Goal: Navigation & Orientation: Find specific page/section

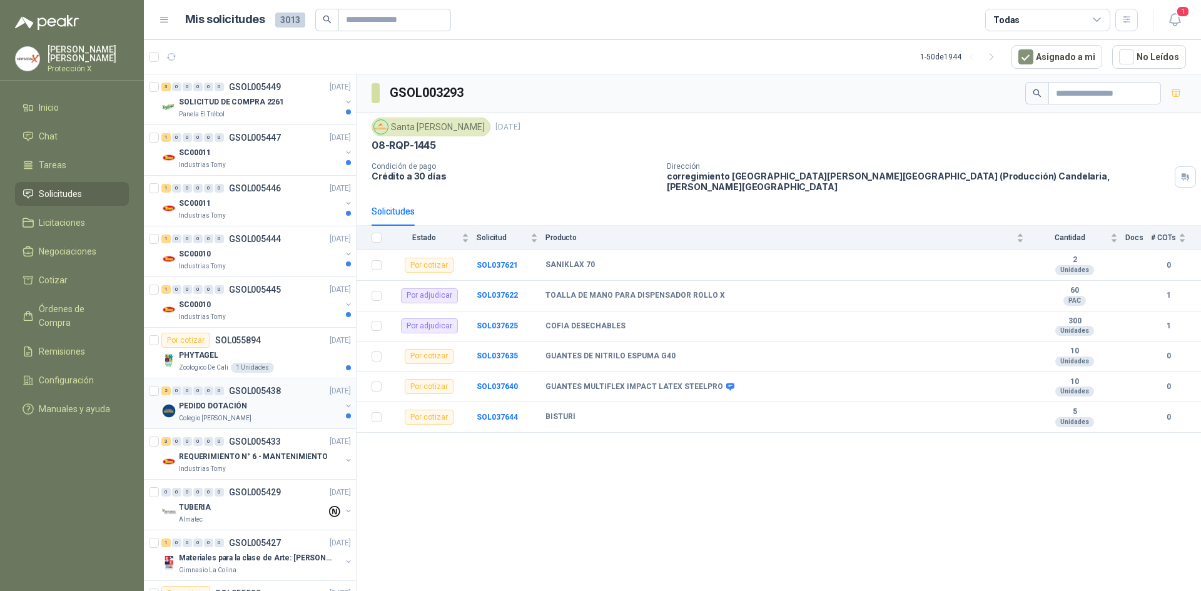
click at [310, 415] on div "Colegio [PERSON_NAME]" at bounding box center [260, 419] width 162 height 10
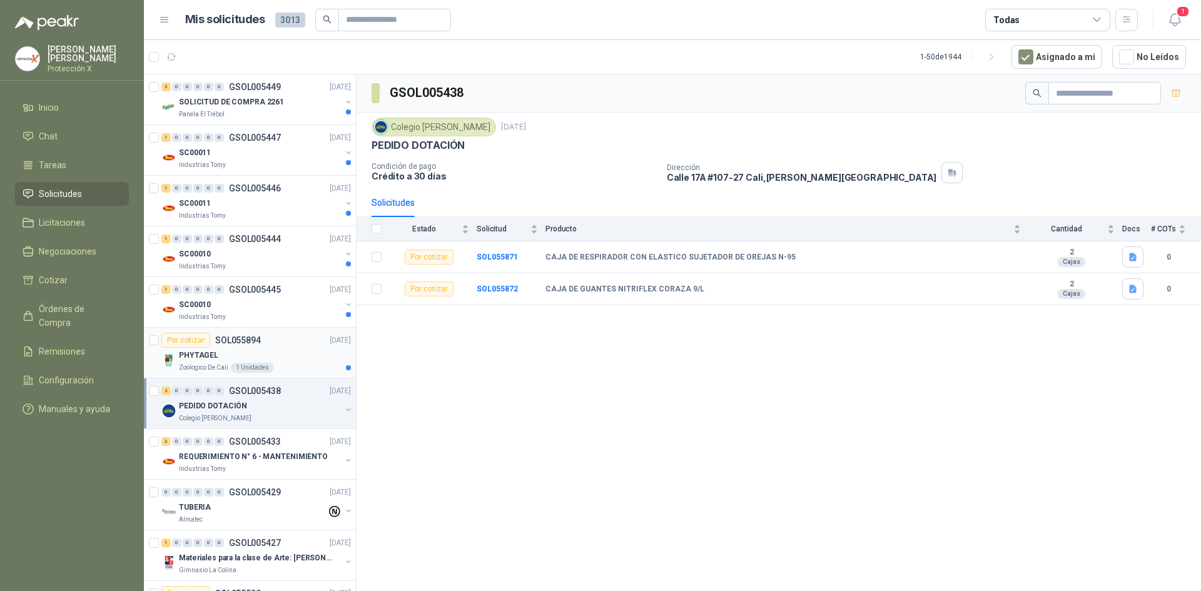
click at [292, 357] on div "PHYTAGEL" at bounding box center [265, 355] width 172 height 15
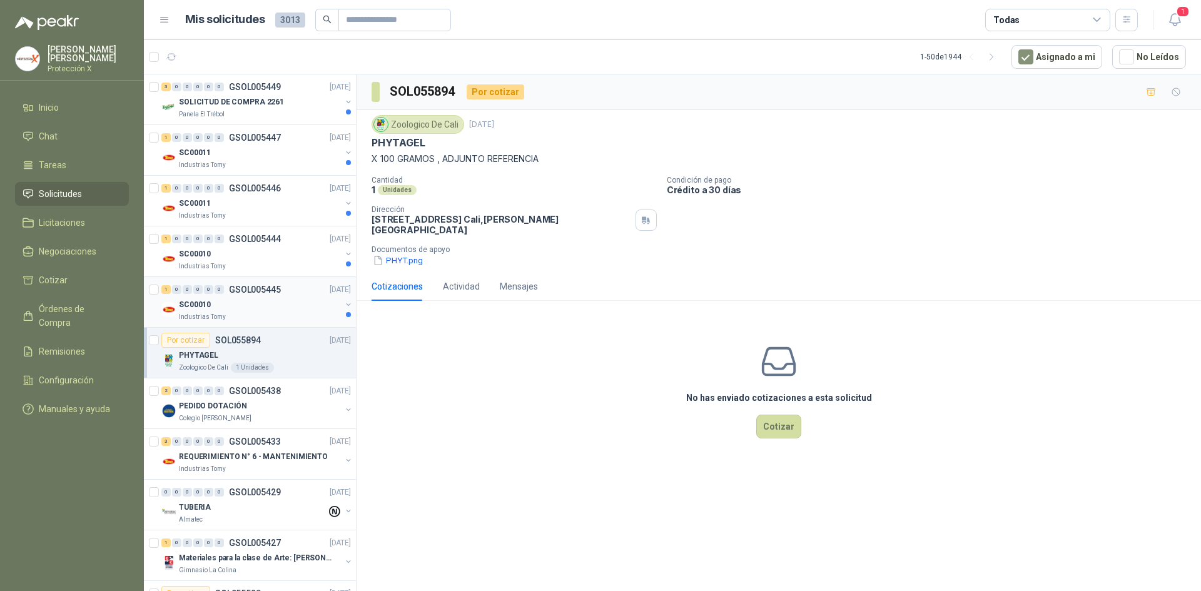
click at [302, 315] on div "Industrias Tomy" at bounding box center [260, 317] width 162 height 10
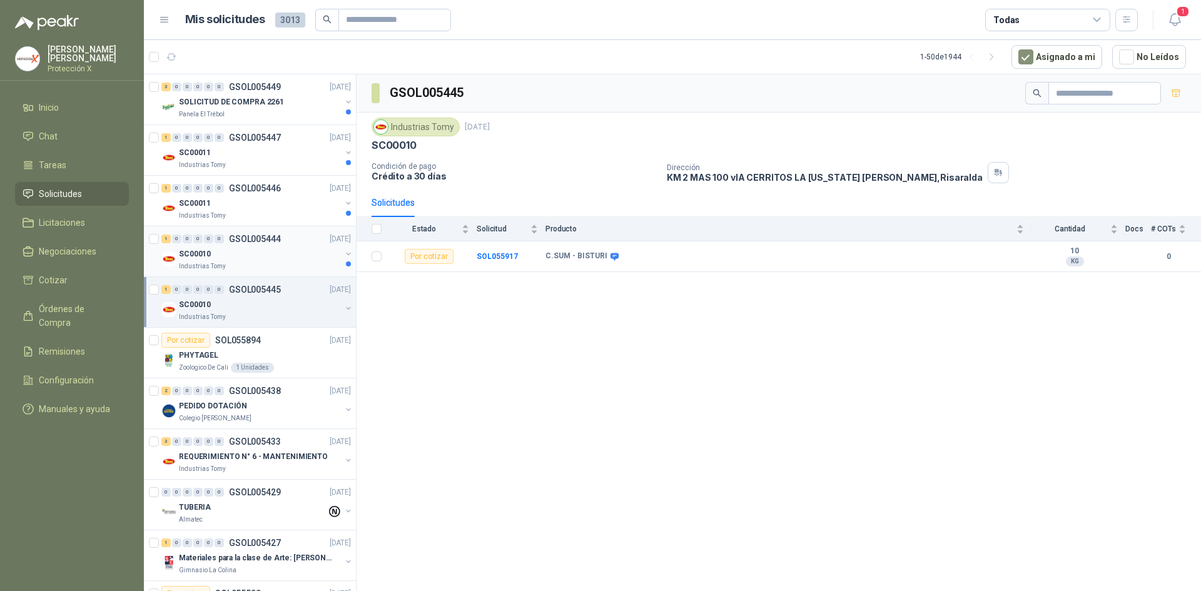
click at [292, 251] on div "SC00010" at bounding box center [260, 254] width 162 height 15
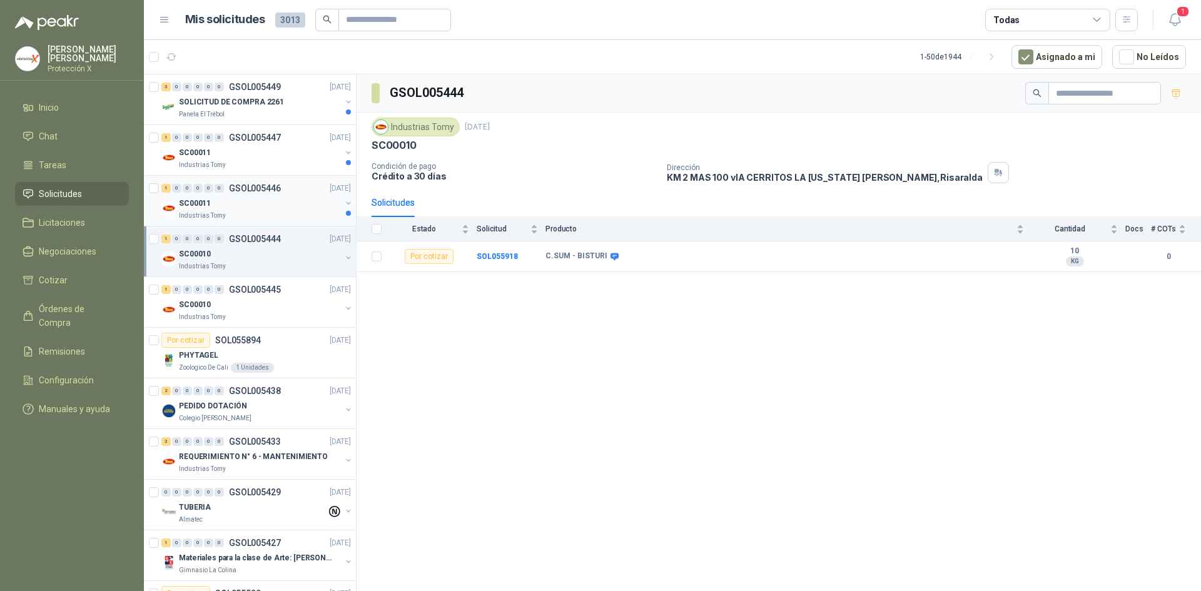
click at [280, 208] on div "SC00011" at bounding box center [260, 203] width 162 height 15
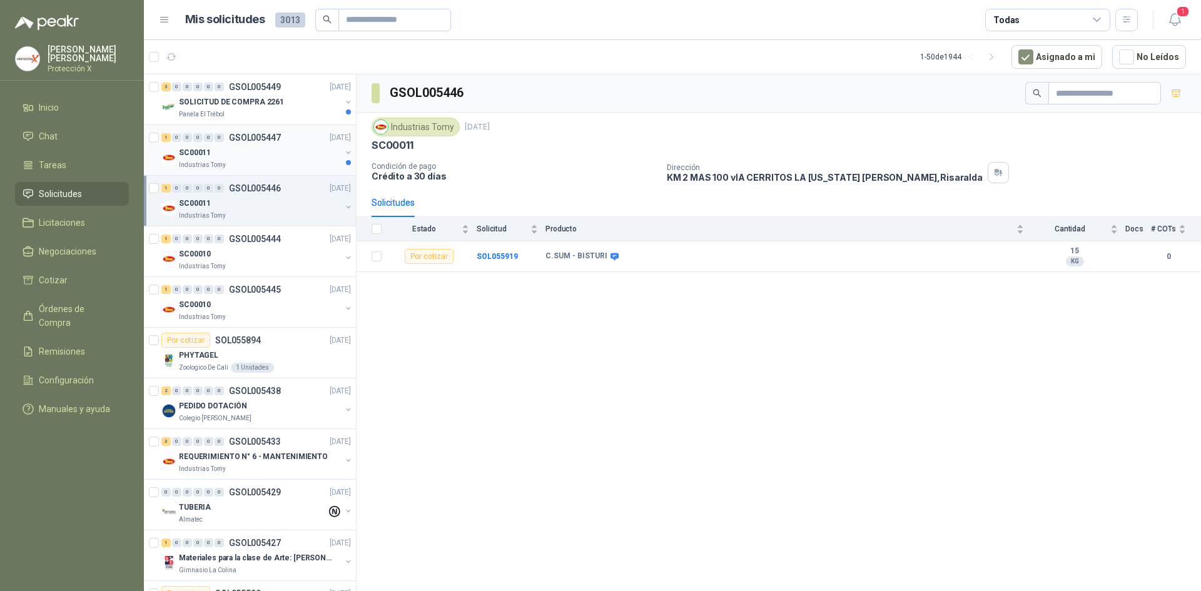
click at [305, 157] on div "SC00011" at bounding box center [260, 152] width 162 height 15
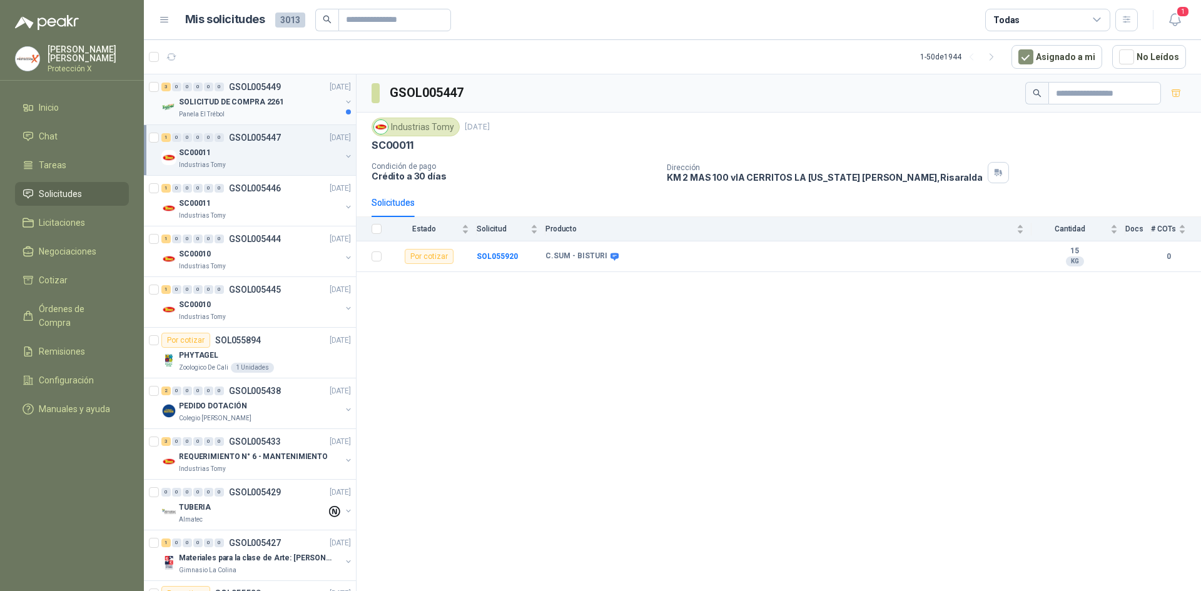
click at [307, 112] on div "Panela El Trébol" at bounding box center [260, 114] width 162 height 10
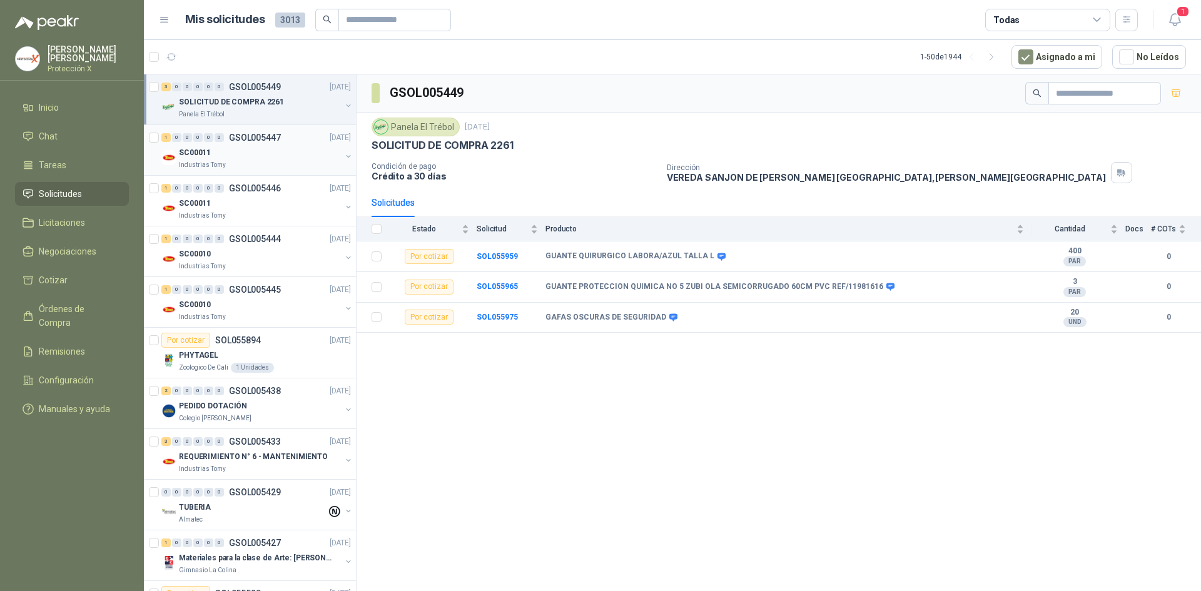
click at [200, 145] on div "SC00011" at bounding box center [260, 152] width 162 height 15
